Goal: Navigation & Orientation: Find specific page/section

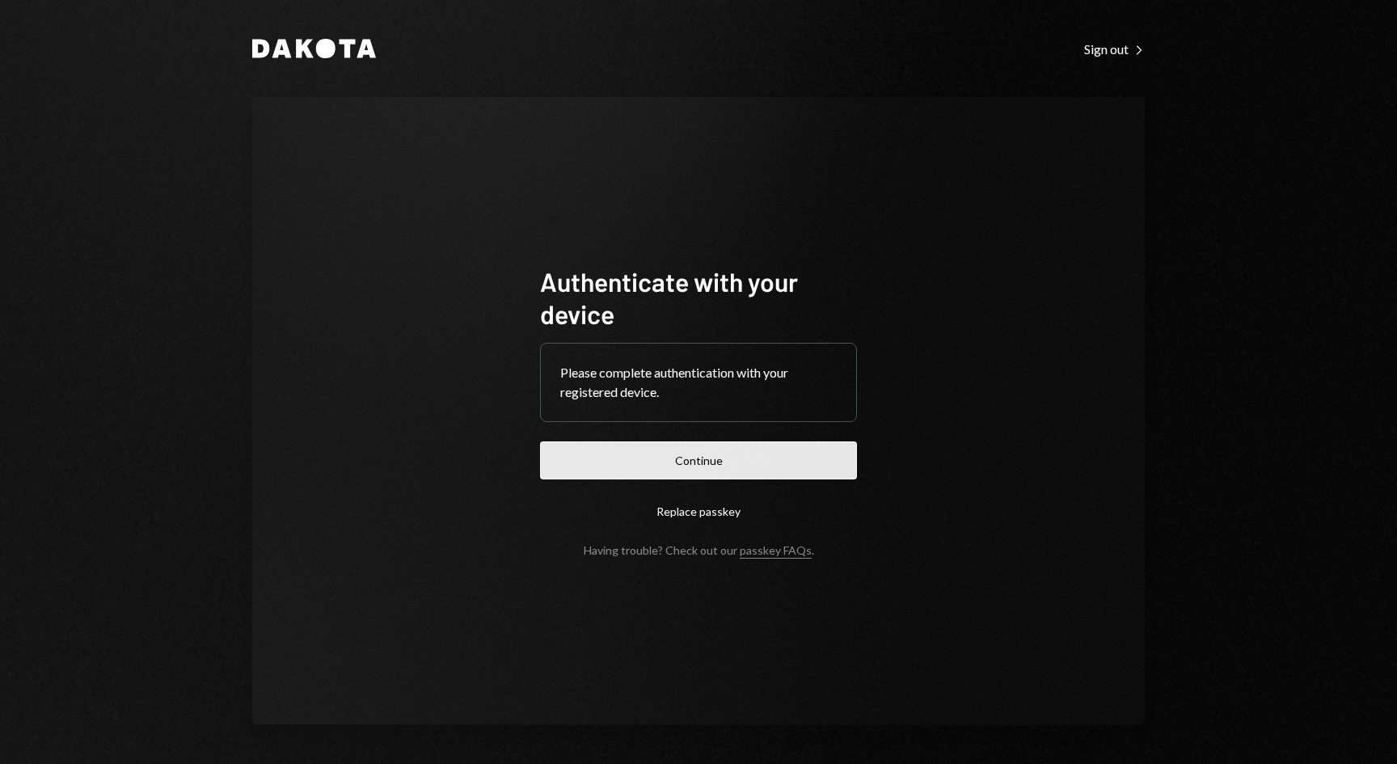
click at [743, 462] on button "Continue" at bounding box center [698, 460] width 317 height 38
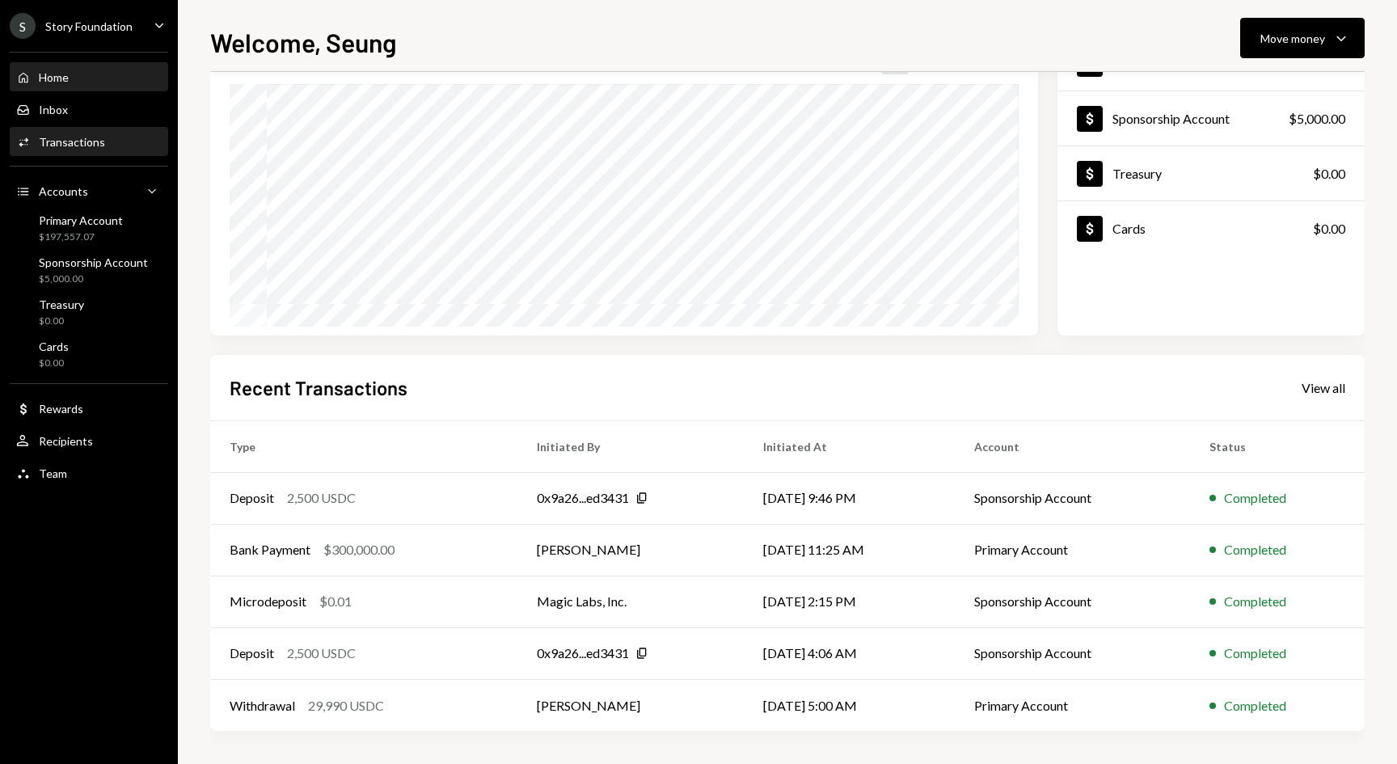
click at [113, 150] on div "Activities Transactions" at bounding box center [89, 142] width 146 height 27
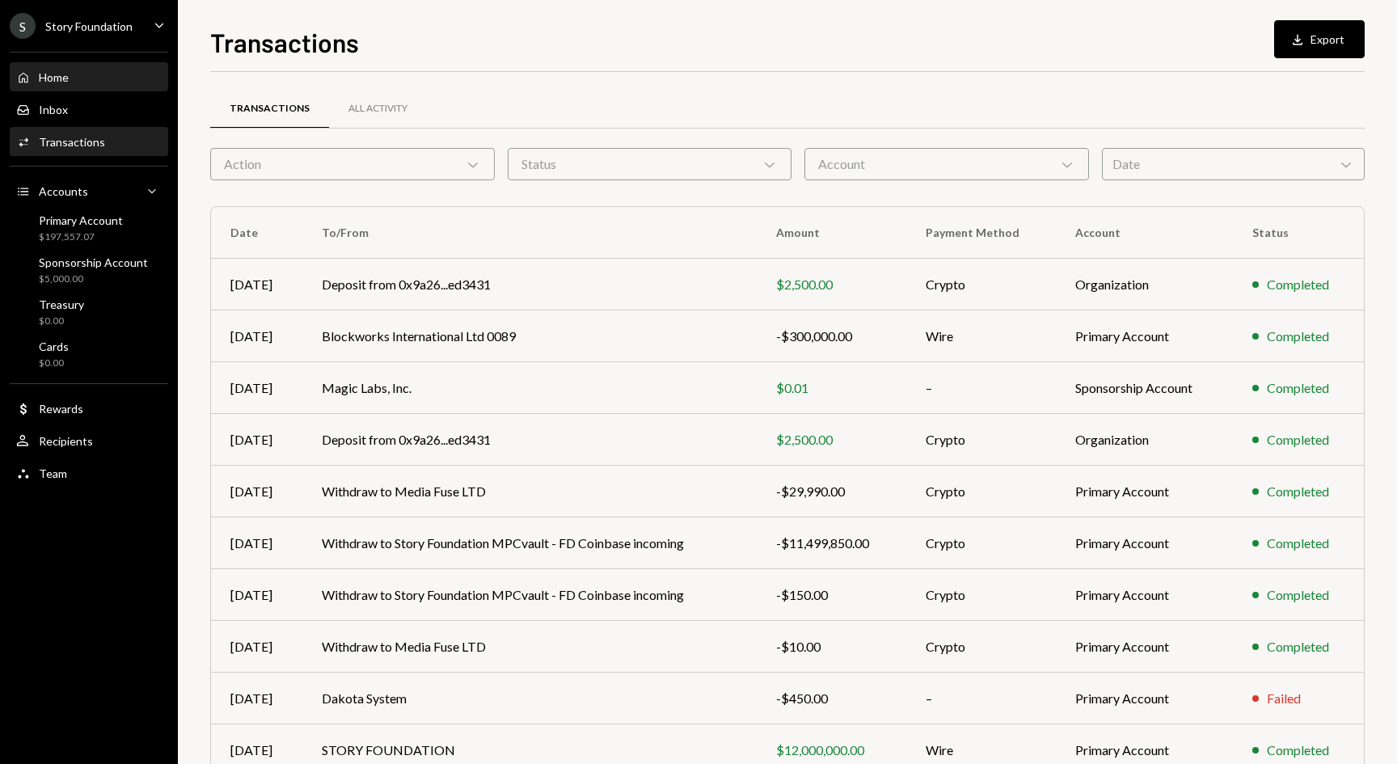
click at [67, 80] on div "Home" at bounding box center [54, 77] width 30 height 14
